Goal: Transaction & Acquisition: Purchase product/service

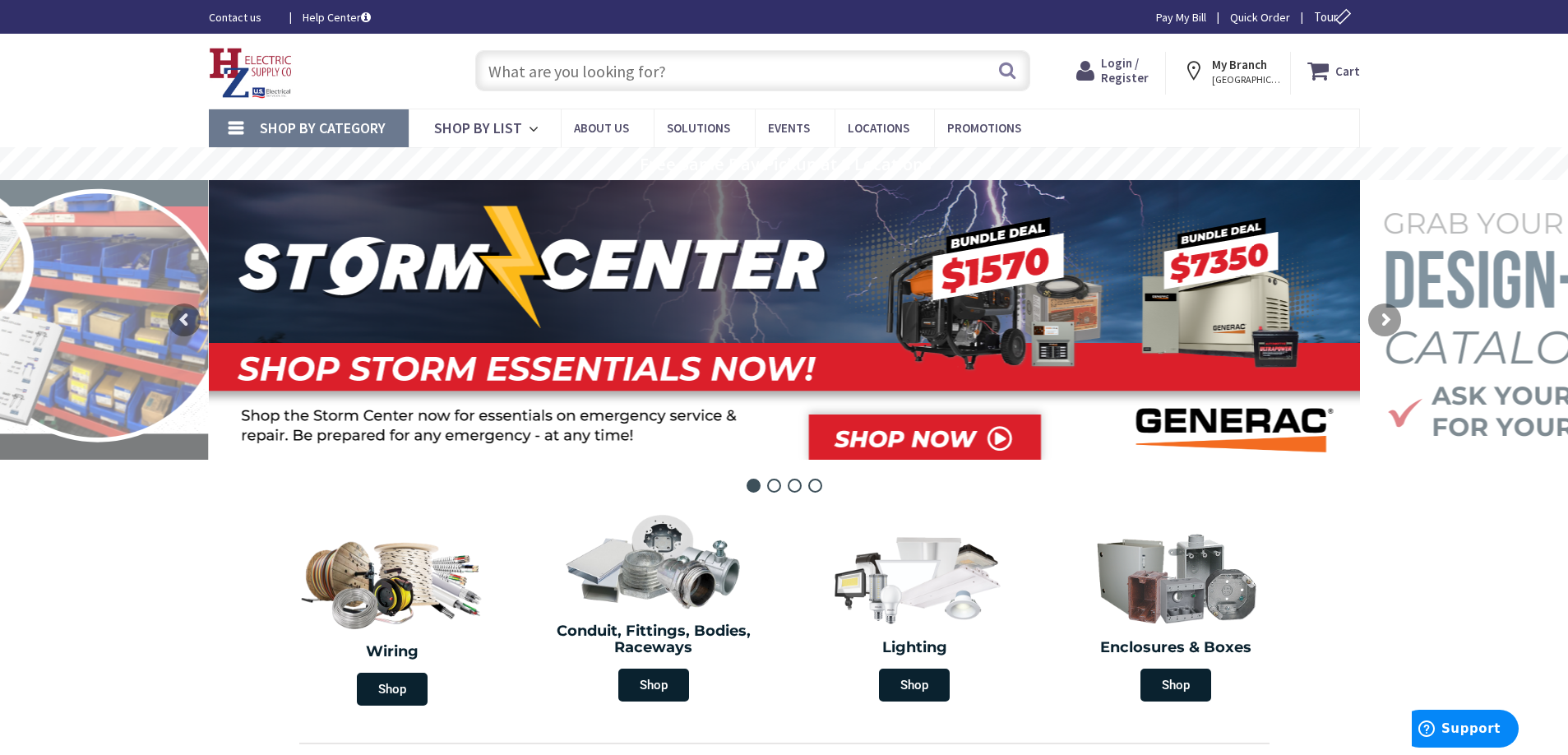
scroll to position [336, 0]
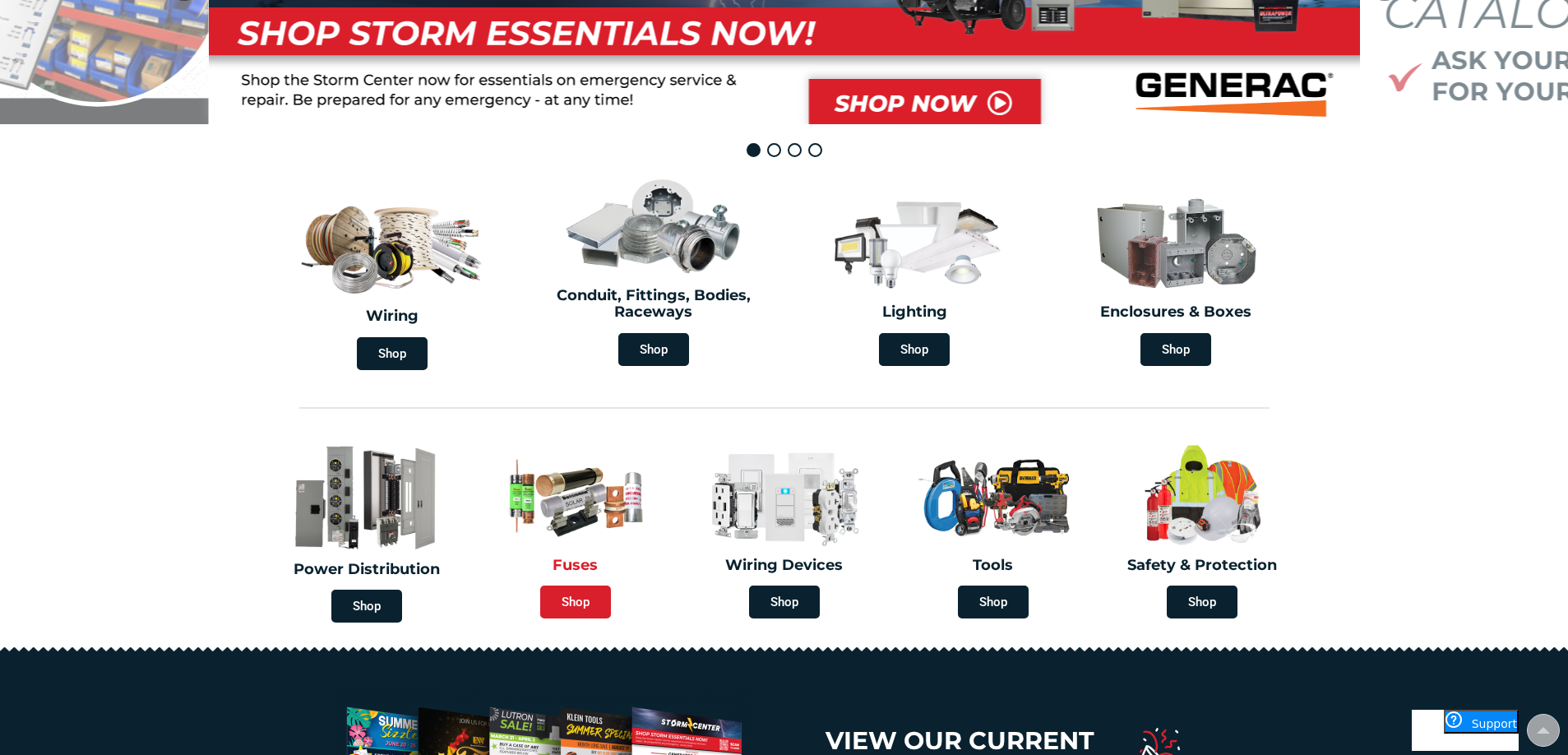
click at [575, 601] on span "Shop" at bounding box center [575, 601] width 71 height 33
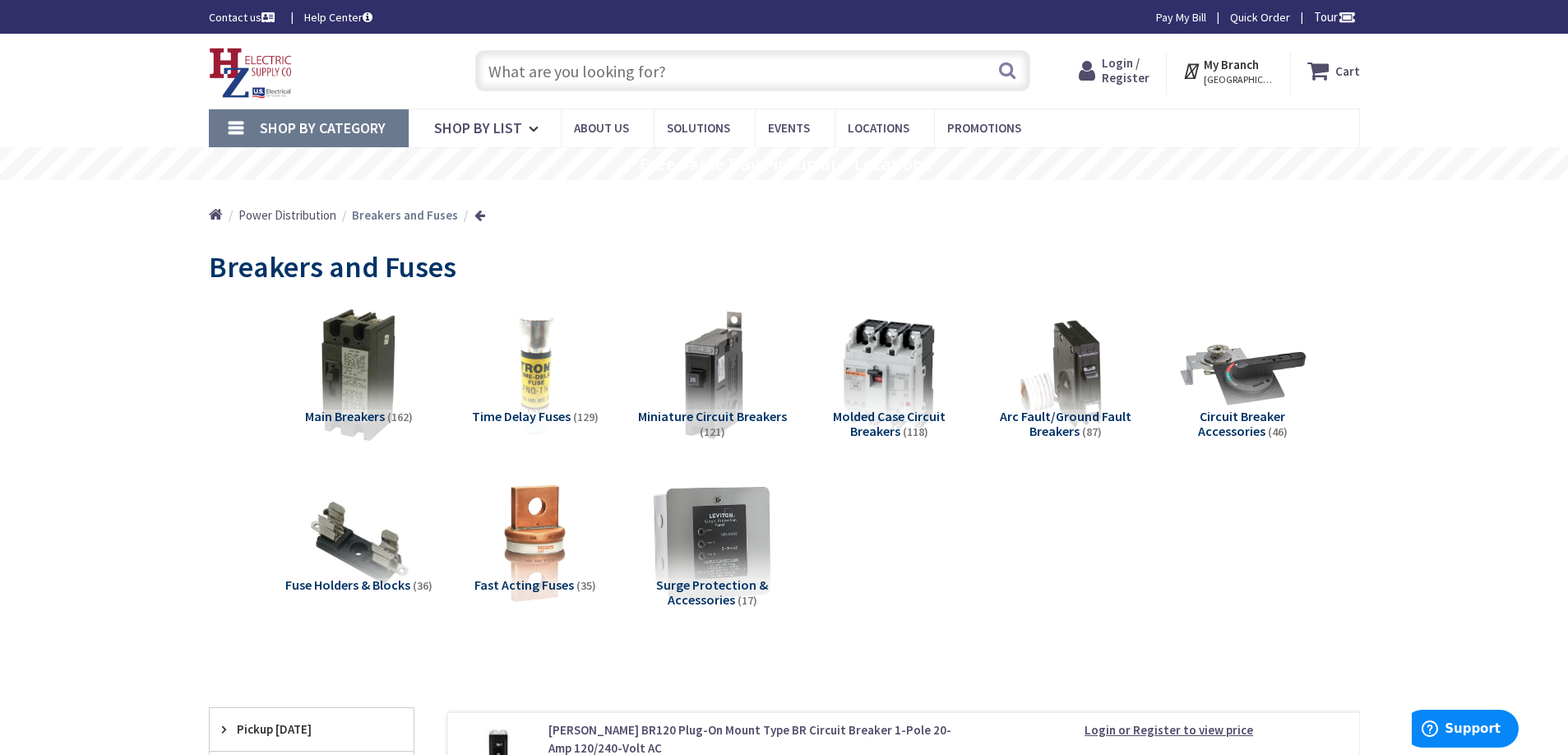
click at [579, 78] on input "text" at bounding box center [752, 70] width 555 height 41
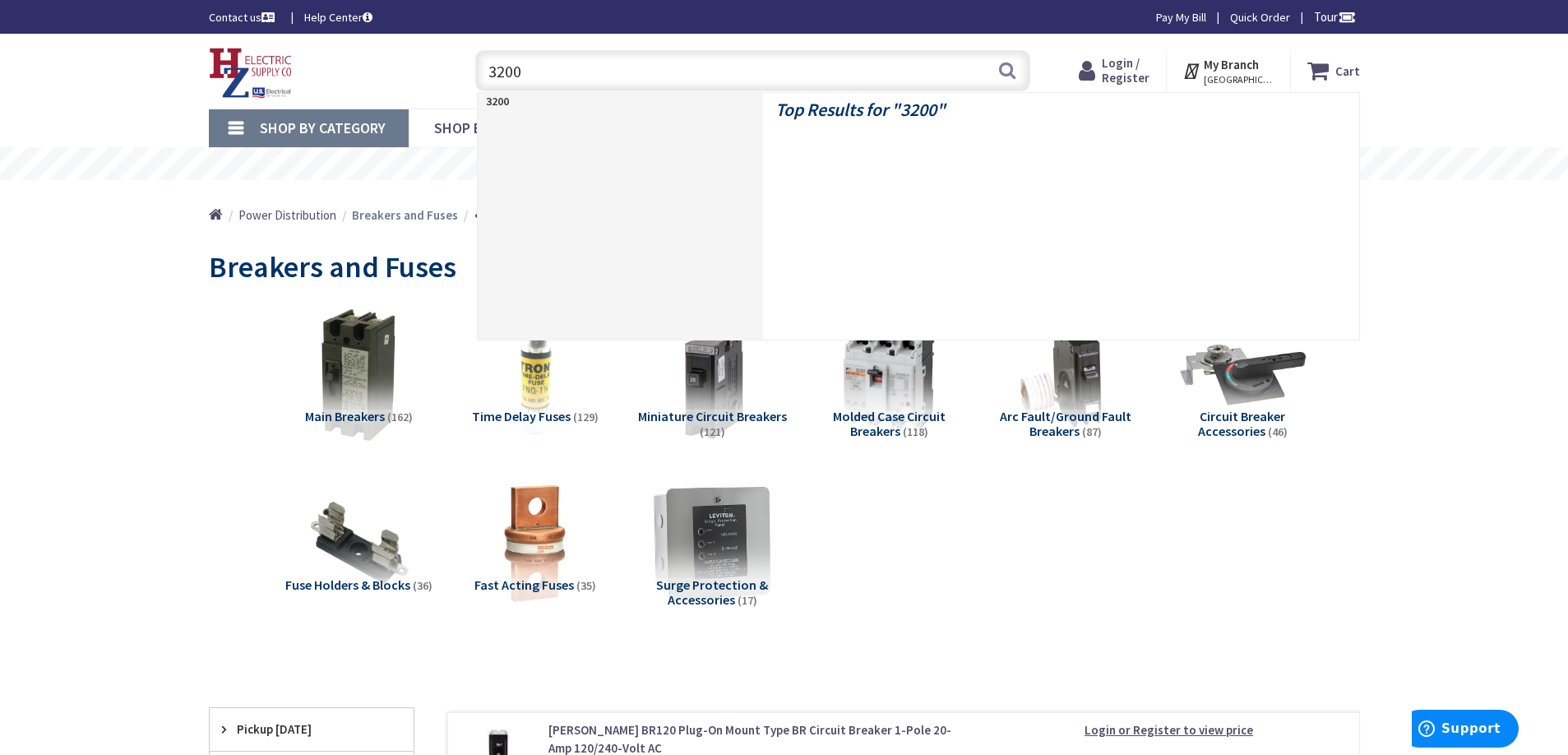
type input "3200 A"
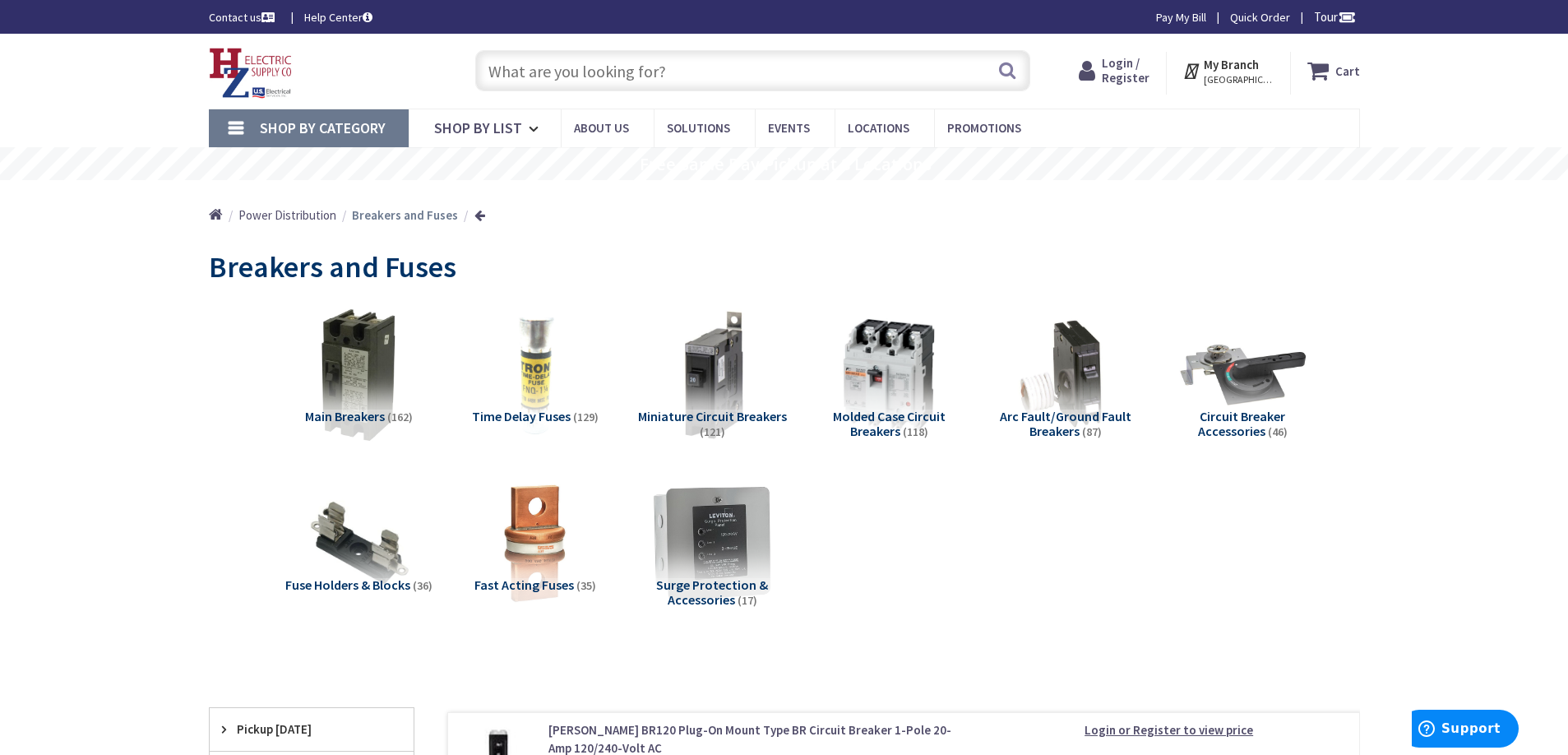
click at [517, 419] on span "Time Delay Fuses" at bounding box center [521, 415] width 98 height 17
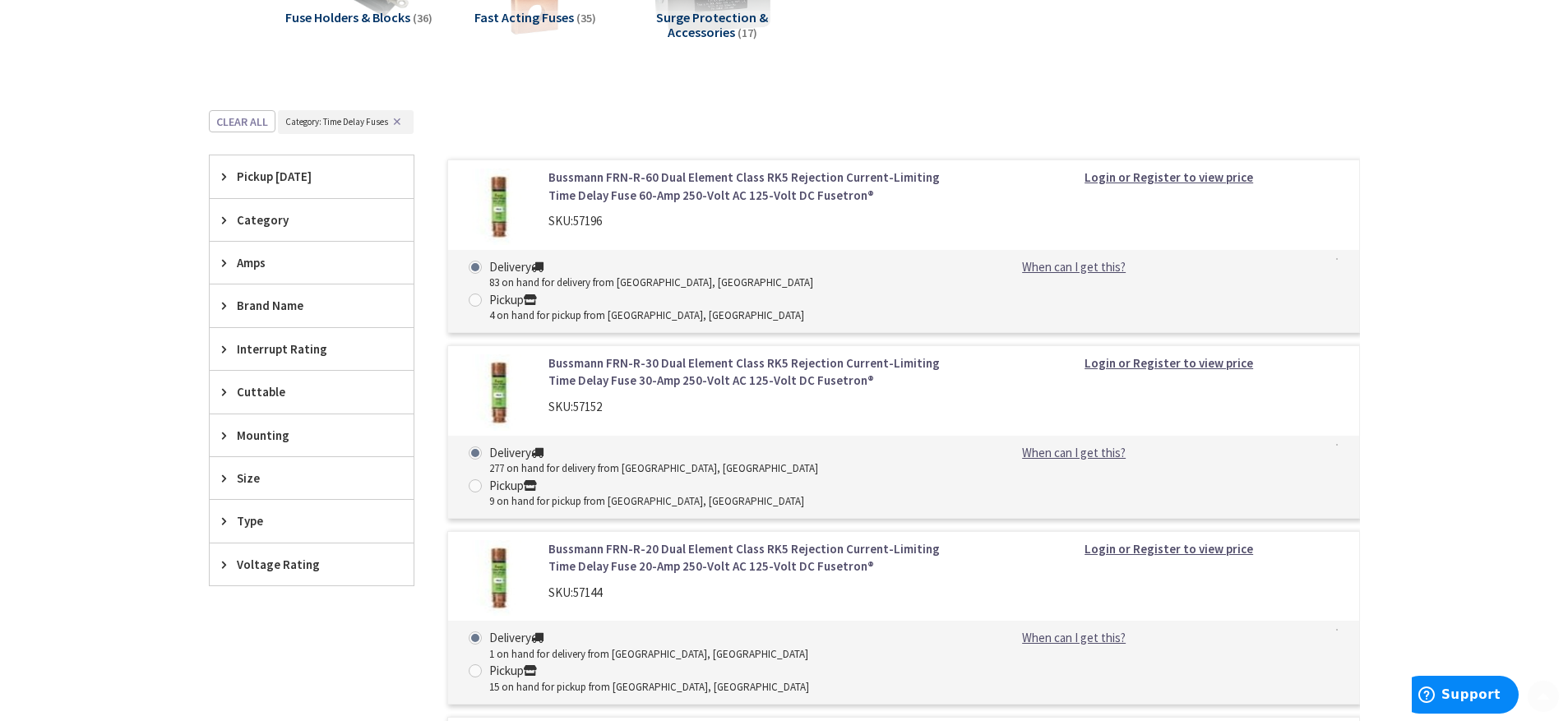
scroll to position [587, 0]
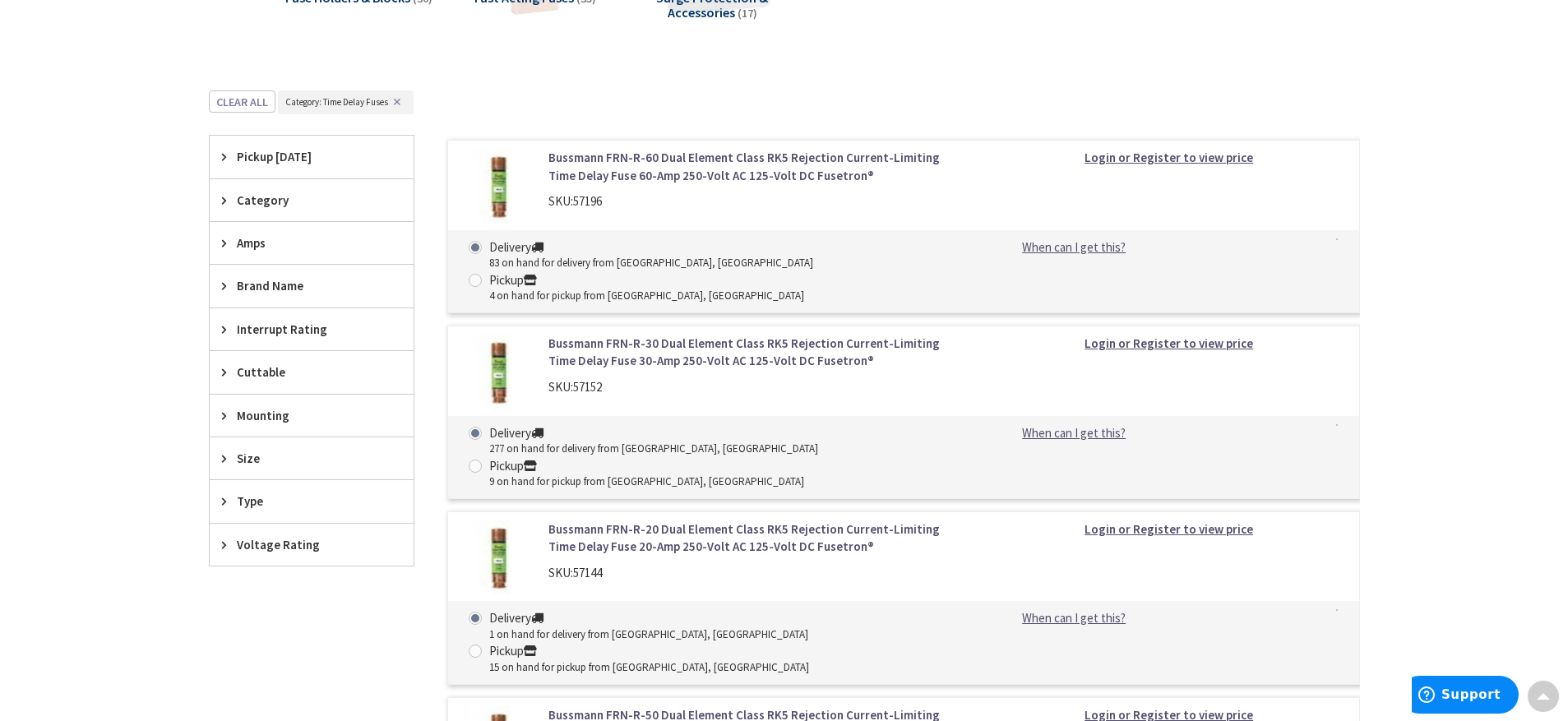
click at [227, 452] on div "Size" at bounding box center [311, 458] width 204 height 42
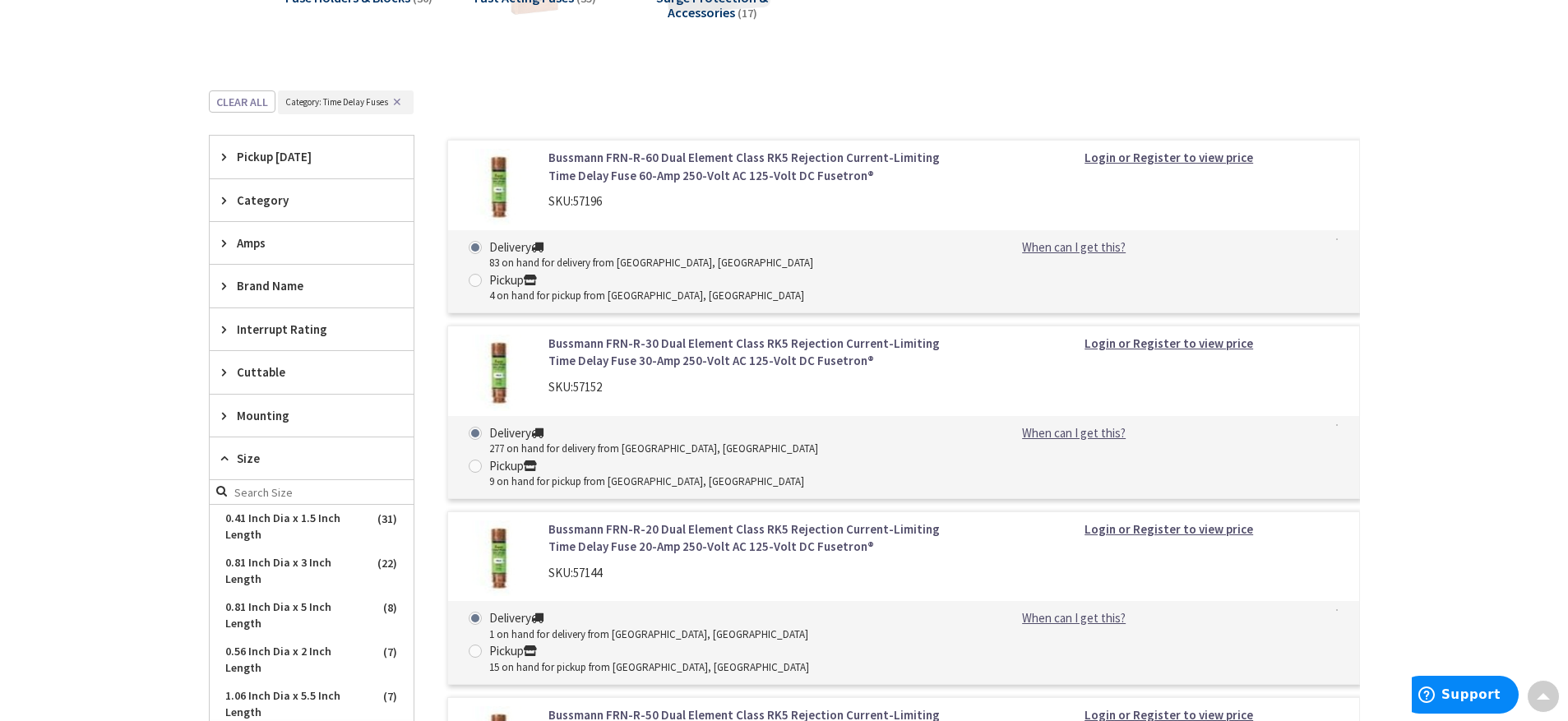
click at [227, 452] on div "Size" at bounding box center [311, 458] width 204 height 43
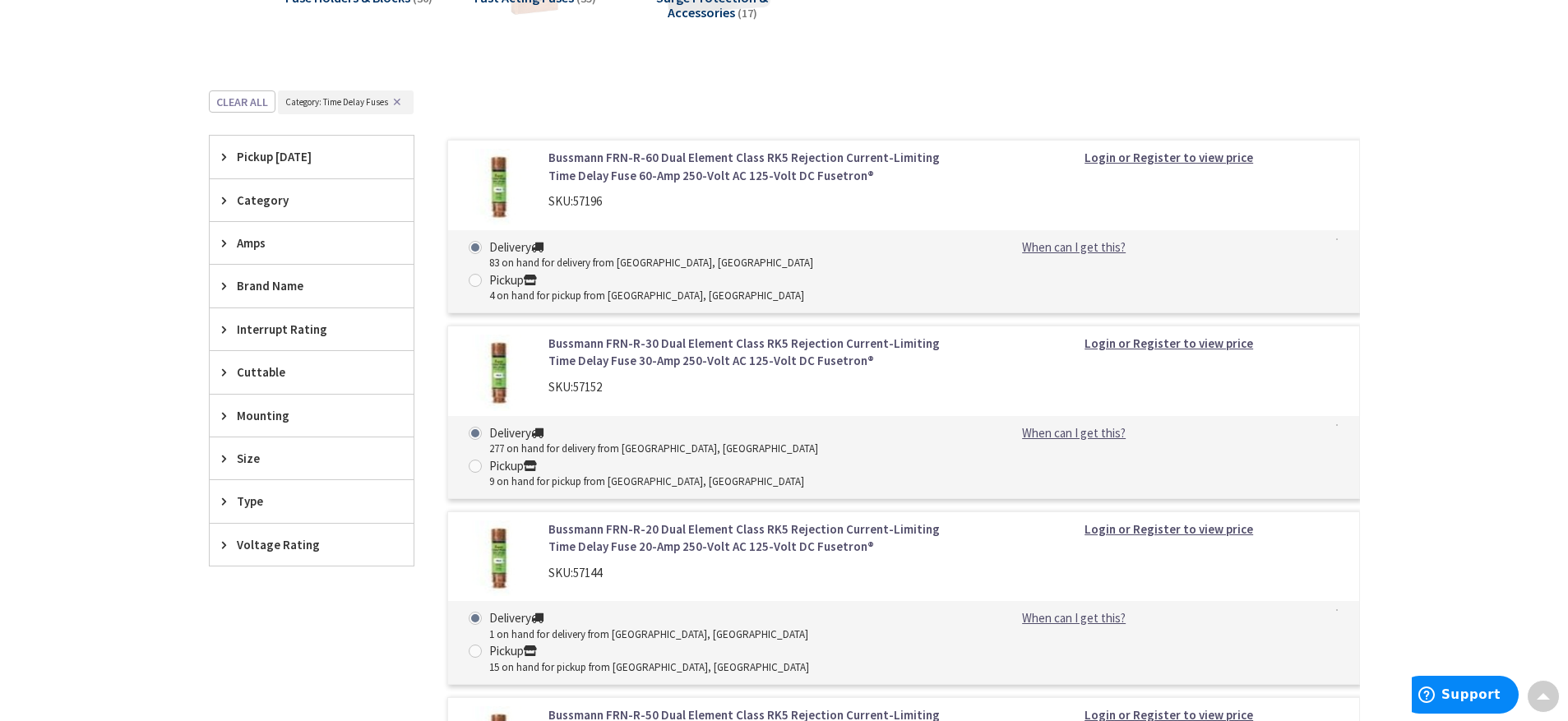
click at [226, 242] on icon at bounding box center [228, 242] width 12 height 12
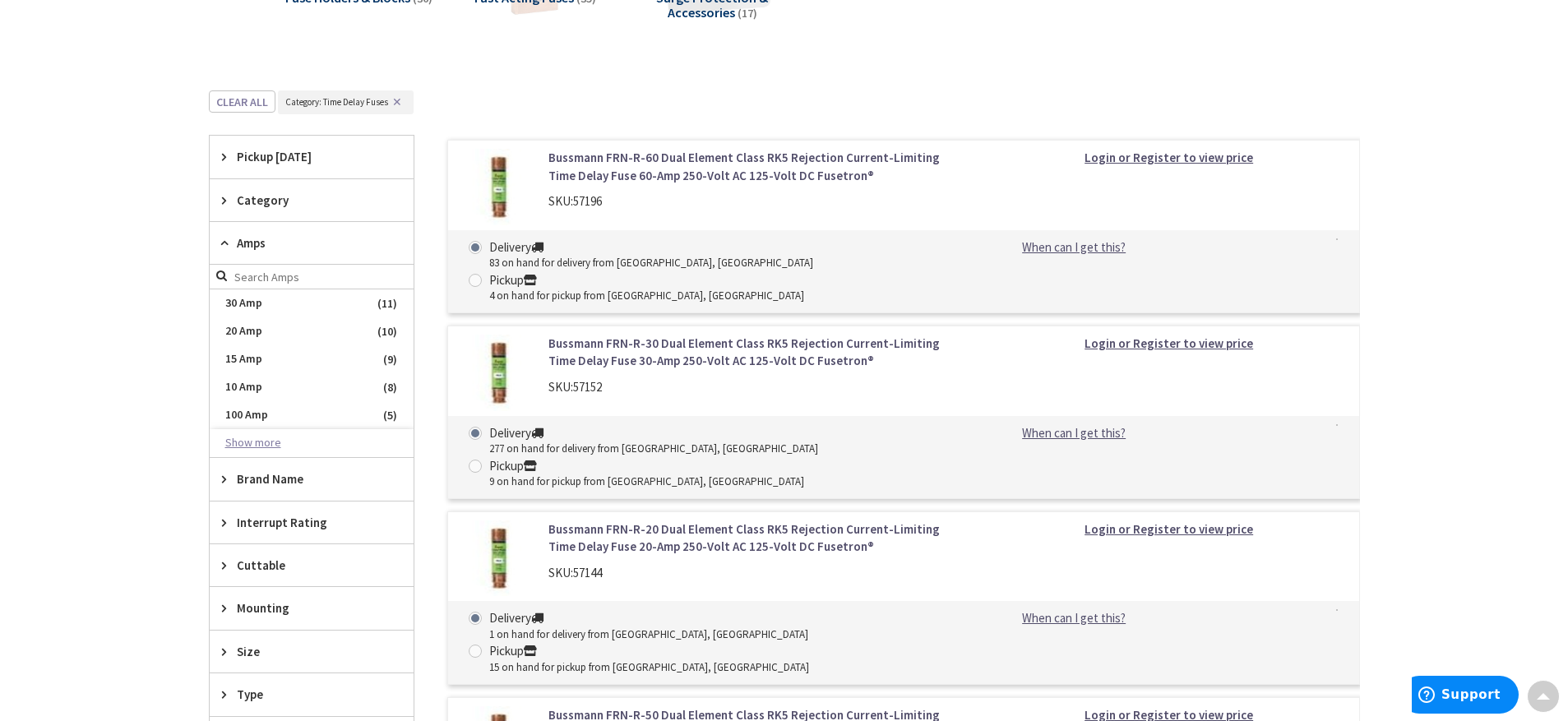
click at [256, 449] on button "Show more" at bounding box center [311, 443] width 204 height 28
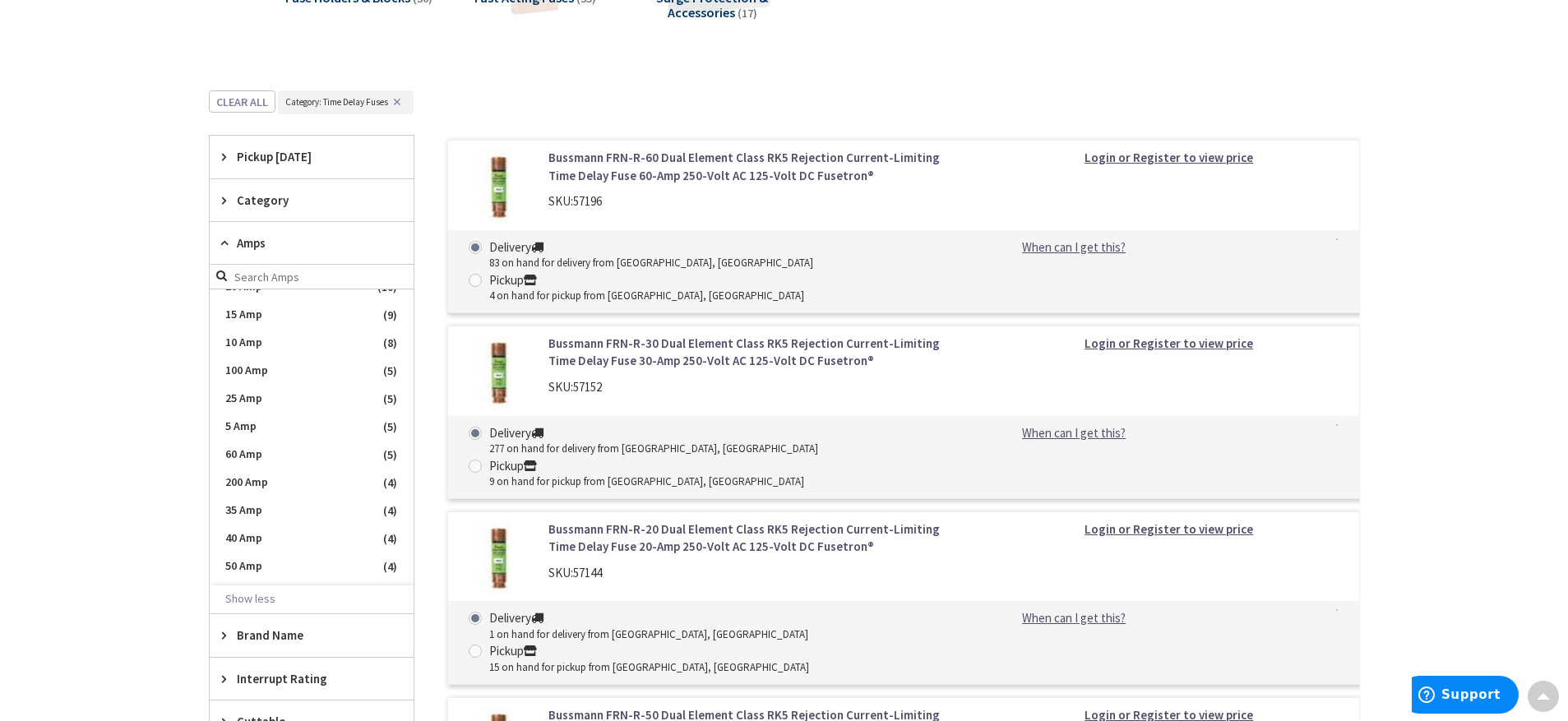
scroll to position [0, 0]
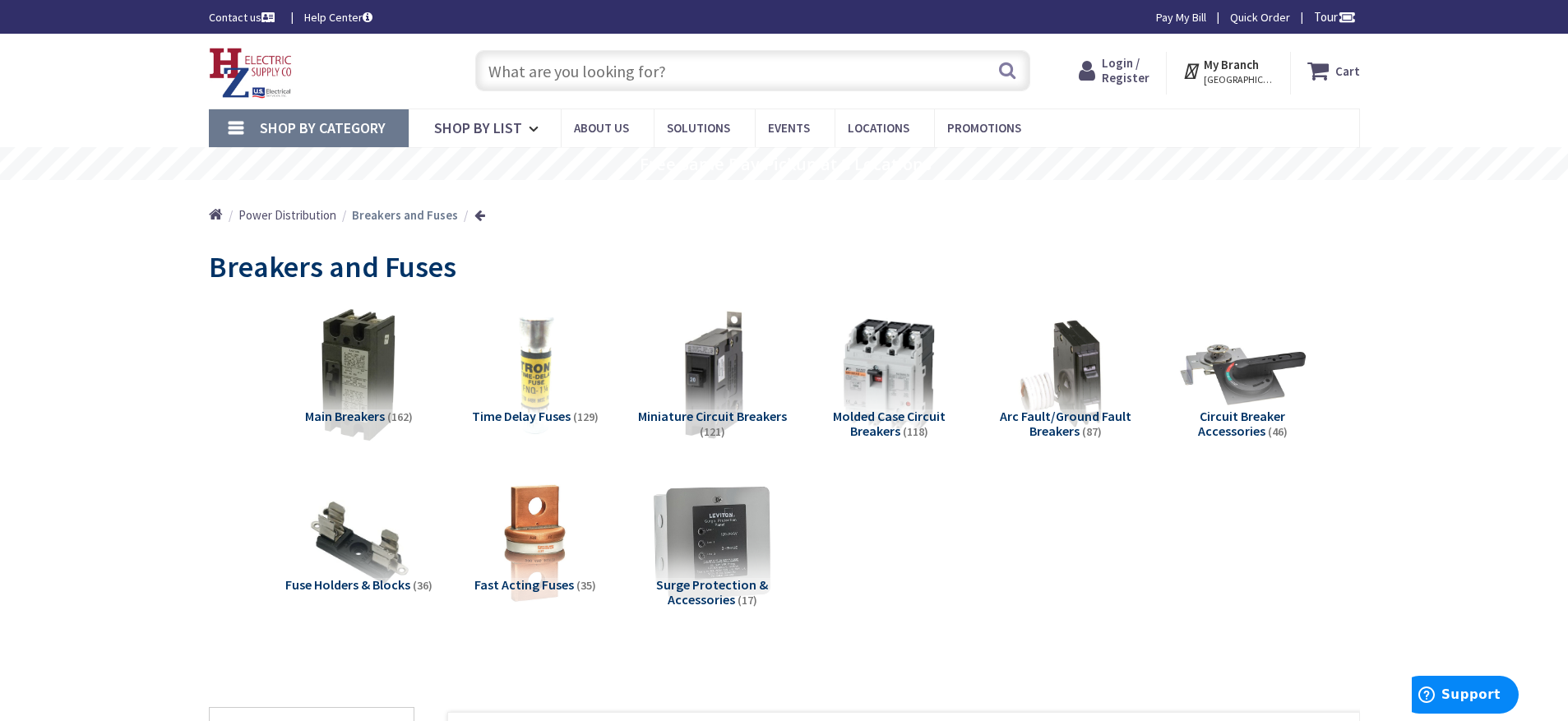
click at [519, 580] on span "Fast Acting Fuses" at bounding box center [524, 584] width 99 height 17
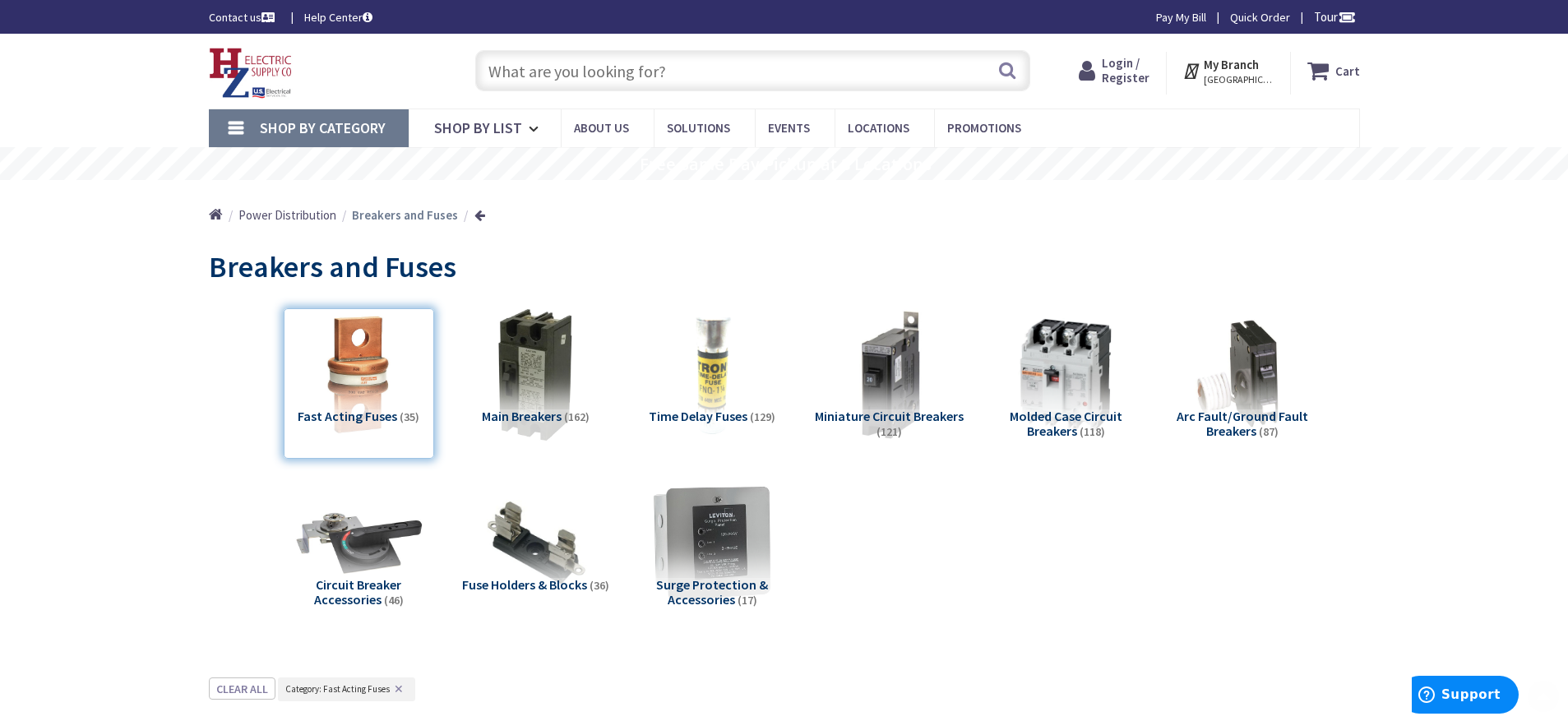
scroll to position [677, 0]
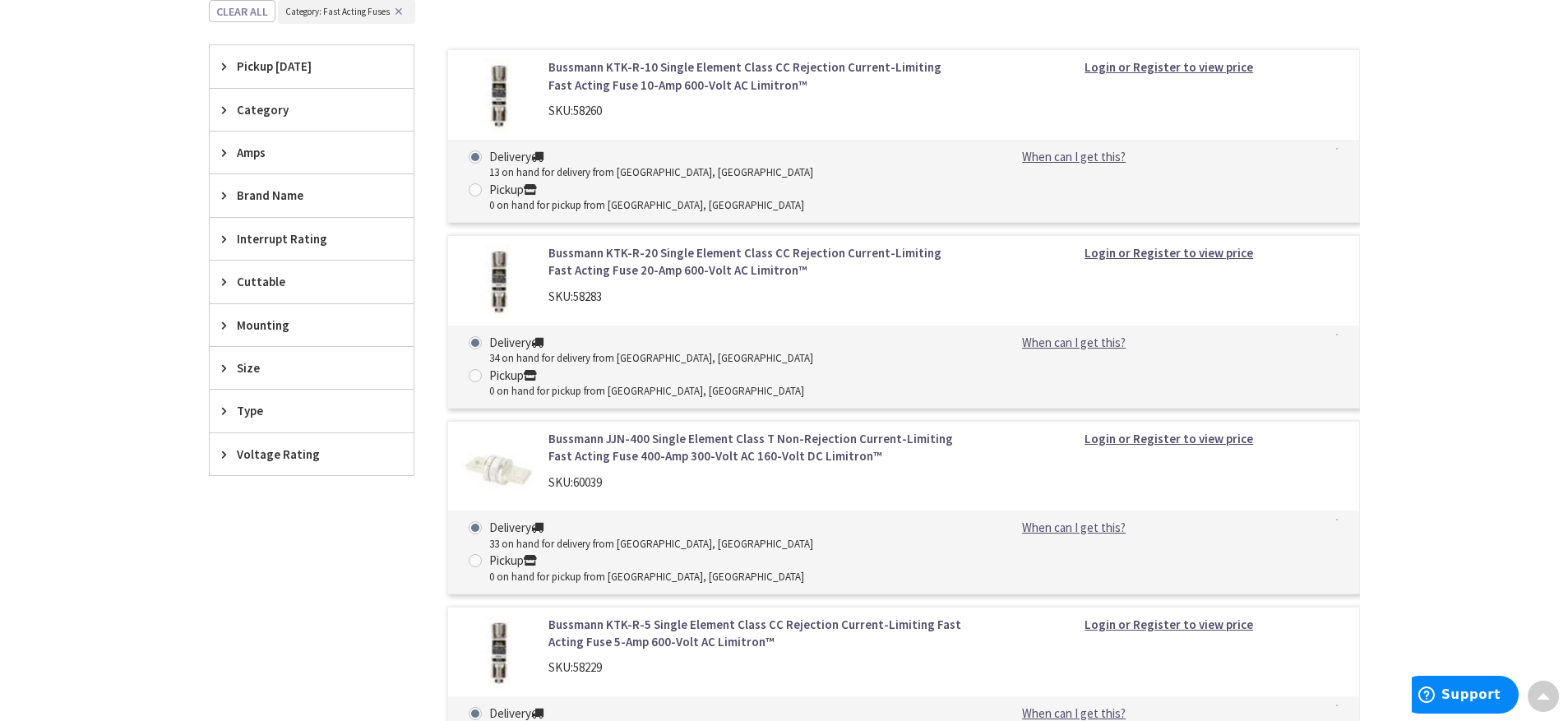
click at [254, 148] on span "Amps" at bounding box center [303, 152] width 134 height 17
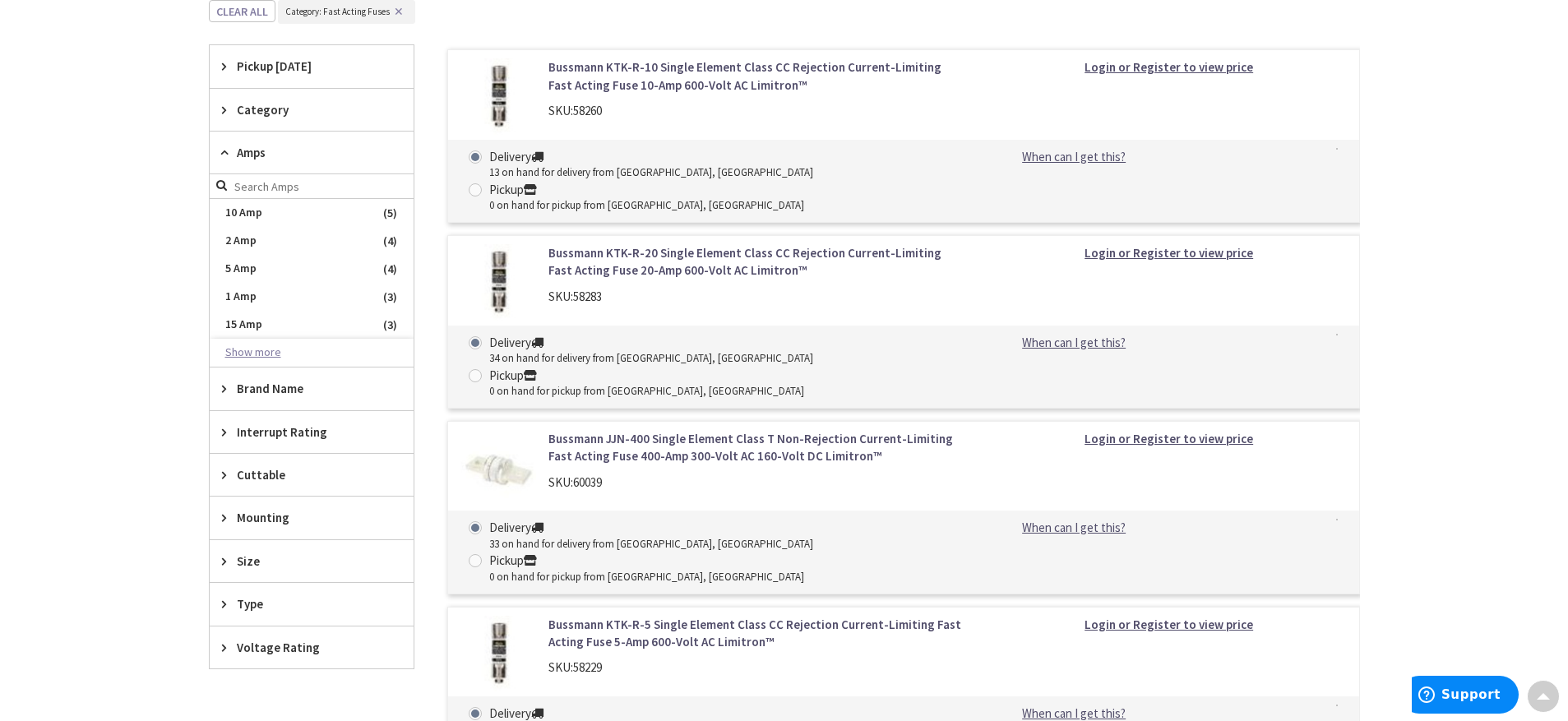
click at [244, 357] on button "Show more" at bounding box center [311, 353] width 204 height 28
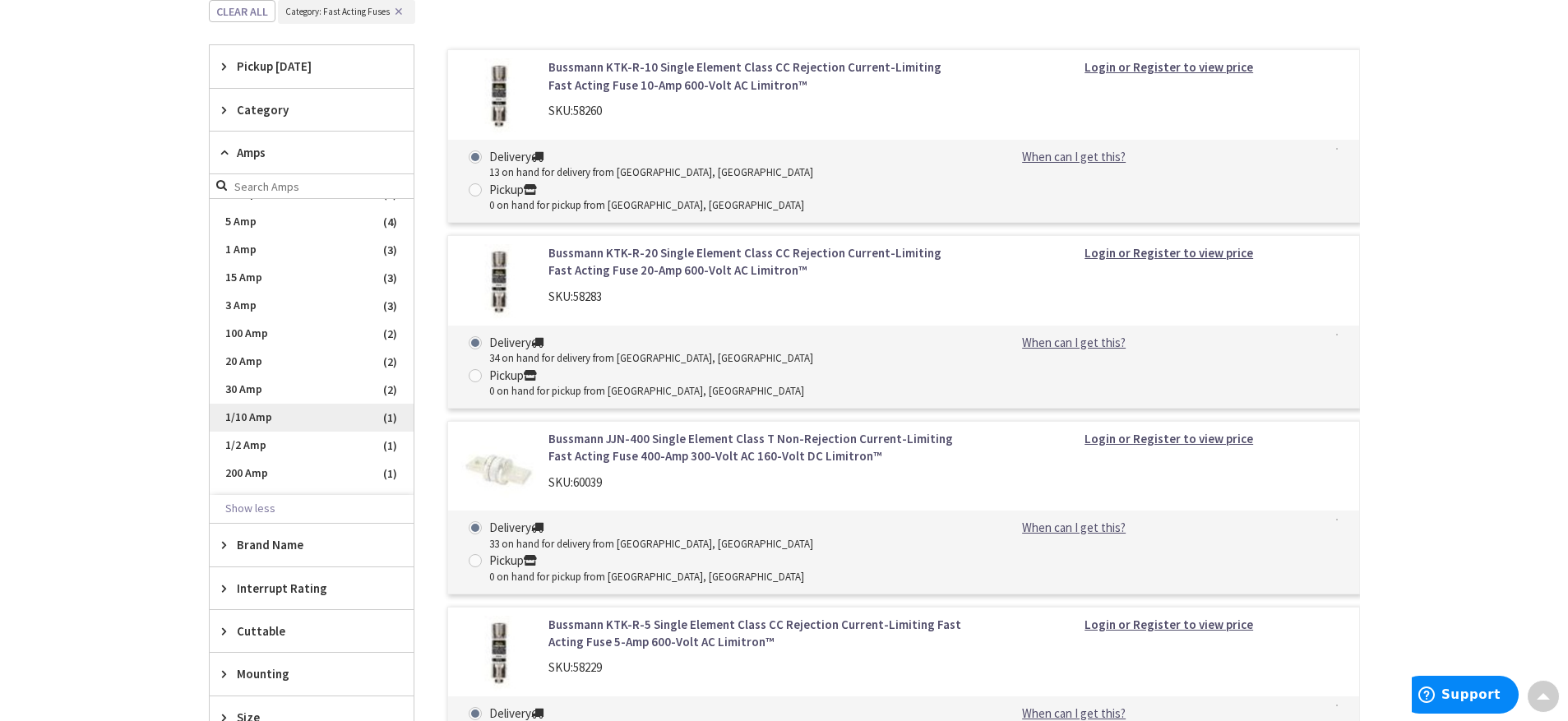
scroll to position [0, 0]
